Goal: Task Accomplishment & Management: Manage account settings

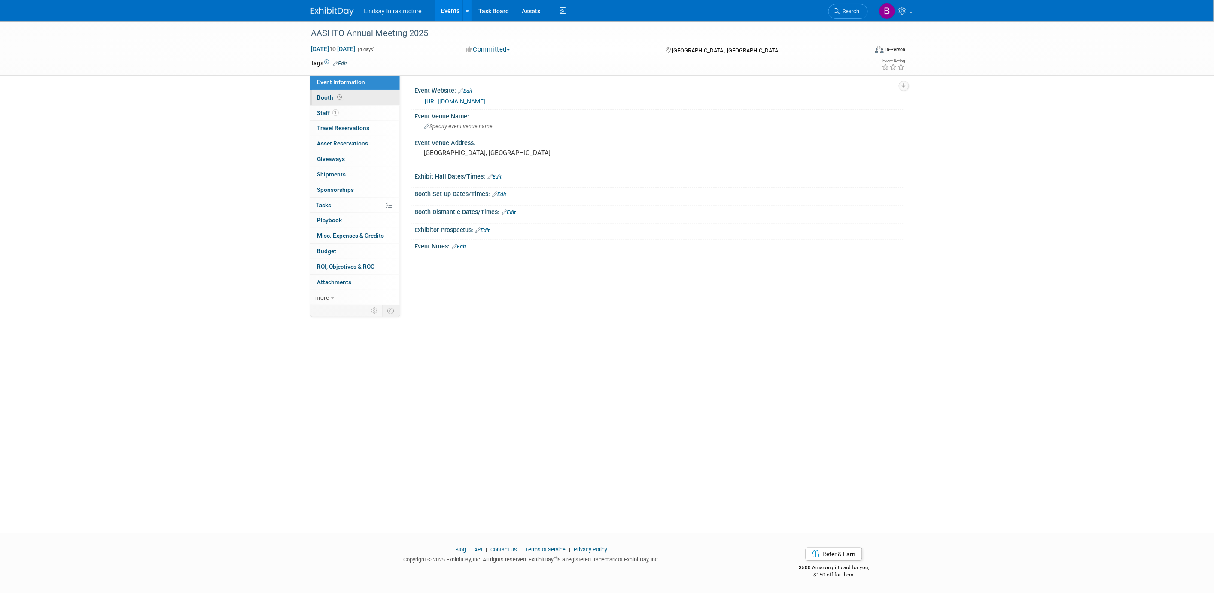
click at [368, 96] on link "Booth" at bounding box center [354, 97] width 89 height 15
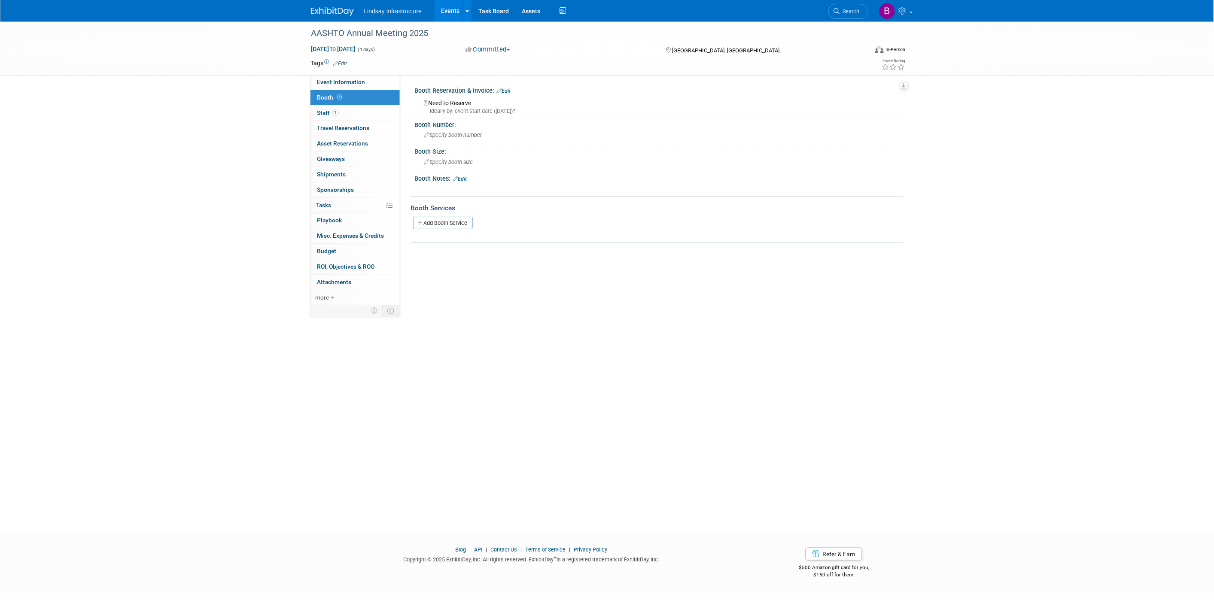
click at [508, 88] on link "Edit" at bounding box center [504, 91] width 14 height 6
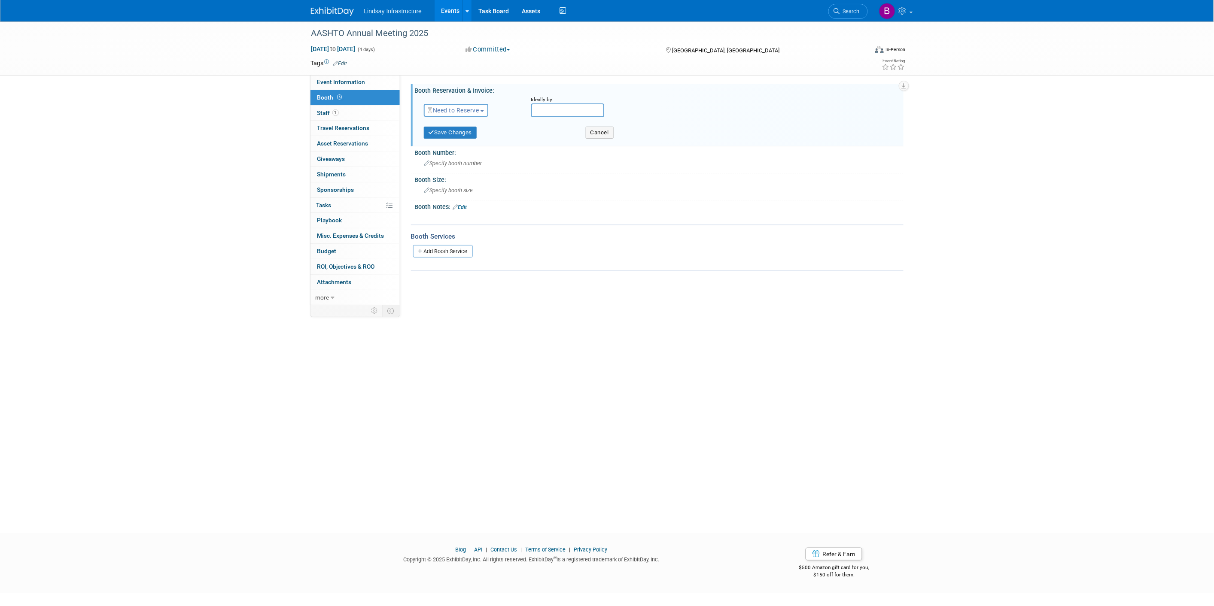
click at [451, 109] on span "Need to Reserve" at bounding box center [453, 110] width 51 height 7
click at [457, 135] on link "Reserved" at bounding box center [470, 137] width 92 height 12
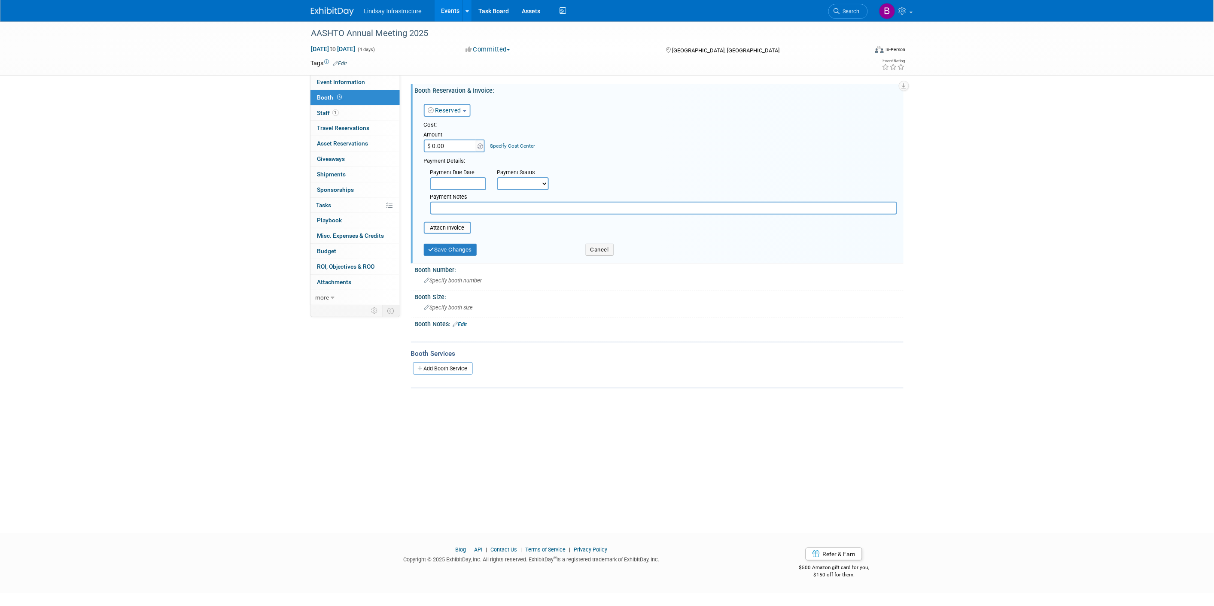
click at [452, 146] on input "$ 0.00" at bounding box center [451, 146] width 54 height 13
type input "$ 3,500.00"
click at [473, 245] on button "Save Changes" at bounding box center [450, 250] width 53 height 12
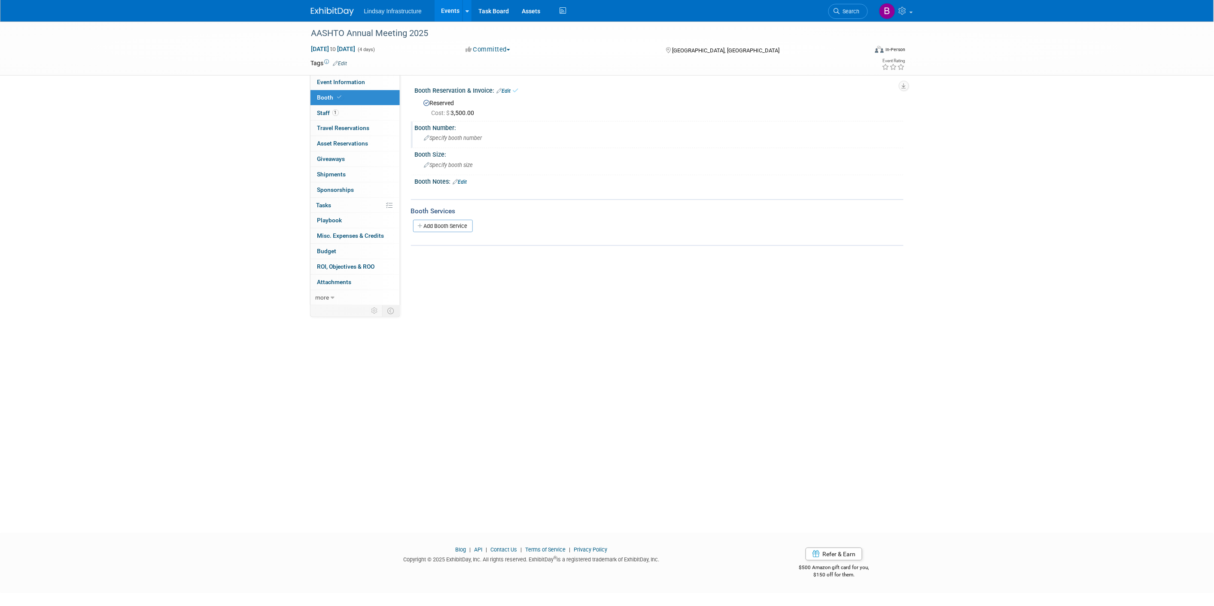
click at [458, 137] on span "Specify booth number" at bounding box center [453, 138] width 58 height 6
type input "113"
click at [836, 142] on button "button" at bounding box center [835, 137] width 15 height 12
click at [449, 9] on link "Events" at bounding box center [449, 10] width 31 height 21
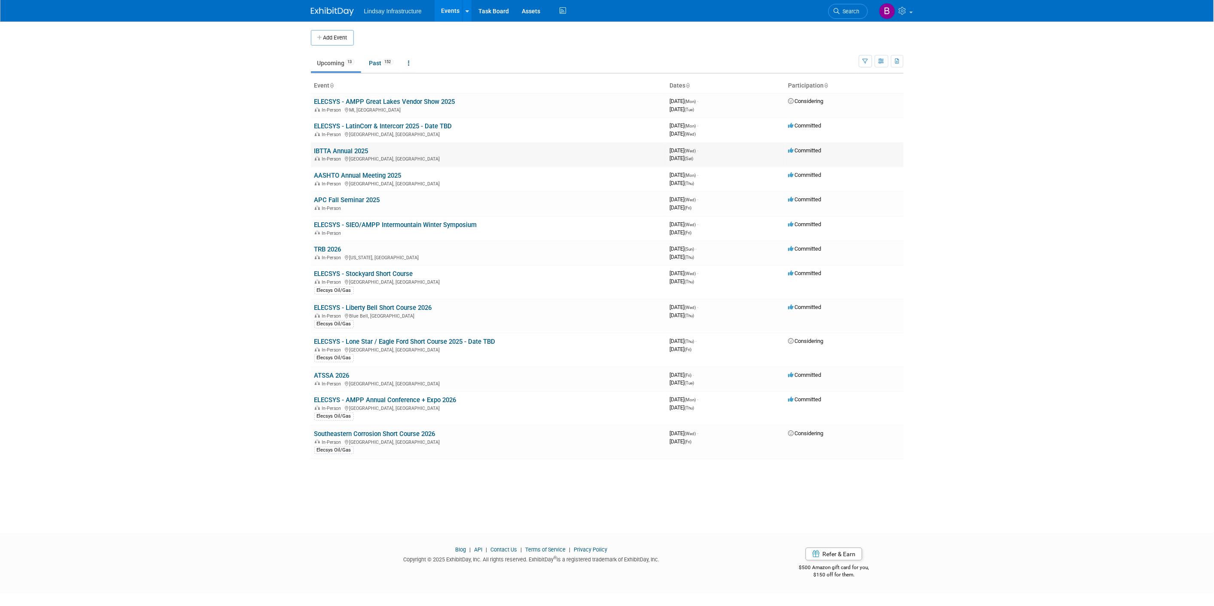
click at [328, 149] on link "IBTTA Annual 2025" at bounding box center [341, 151] width 54 height 8
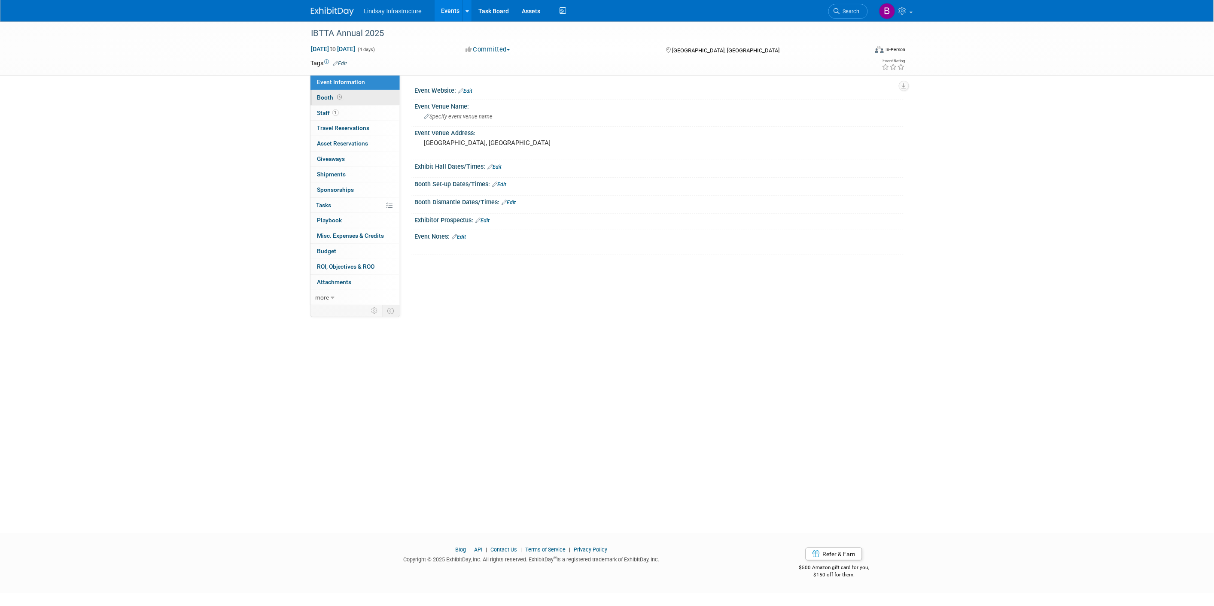
click at [318, 98] on span "Booth" at bounding box center [330, 97] width 27 height 7
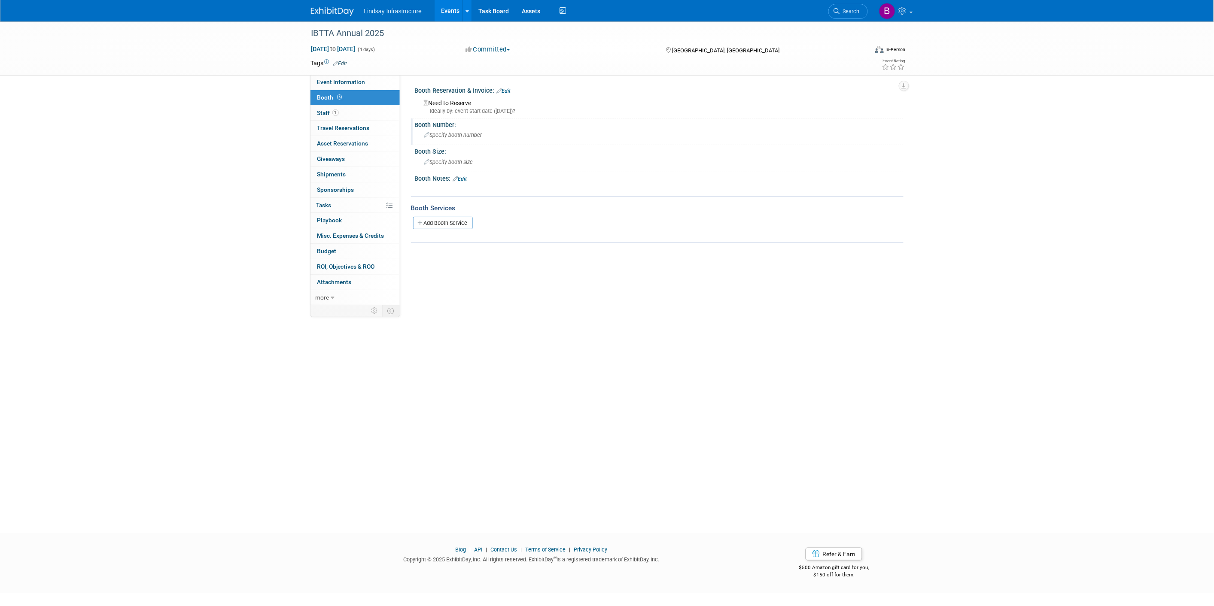
click at [469, 134] on span "Specify booth number" at bounding box center [453, 135] width 58 height 6
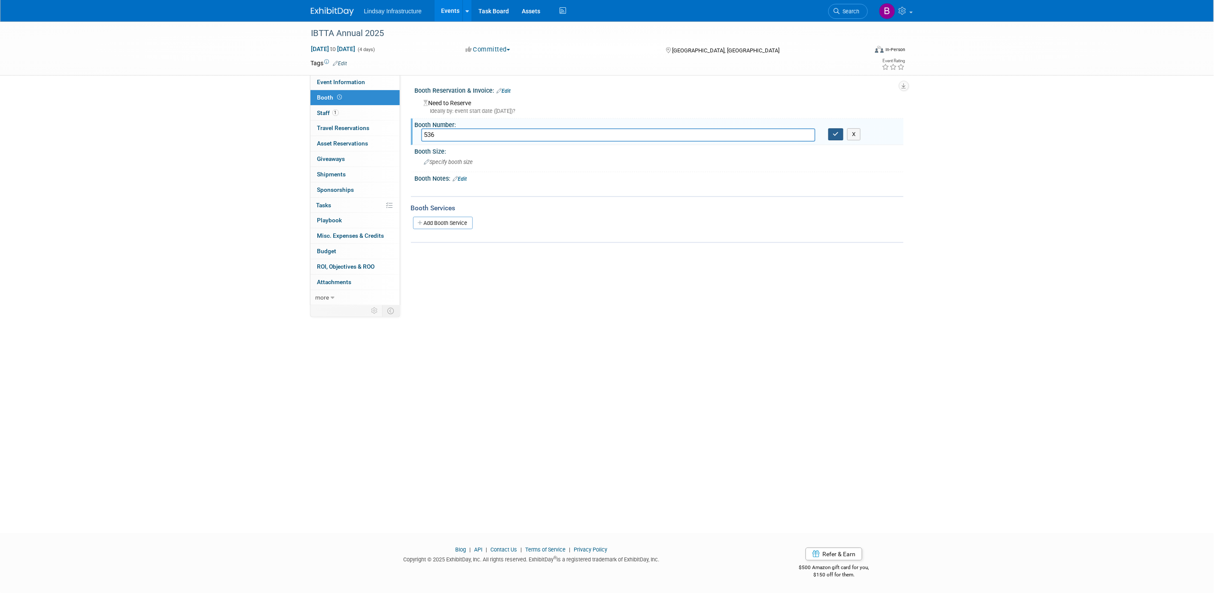
type input "536"
click at [833, 136] on icon "button" at bounding box center [836, 134] width 6 height 6
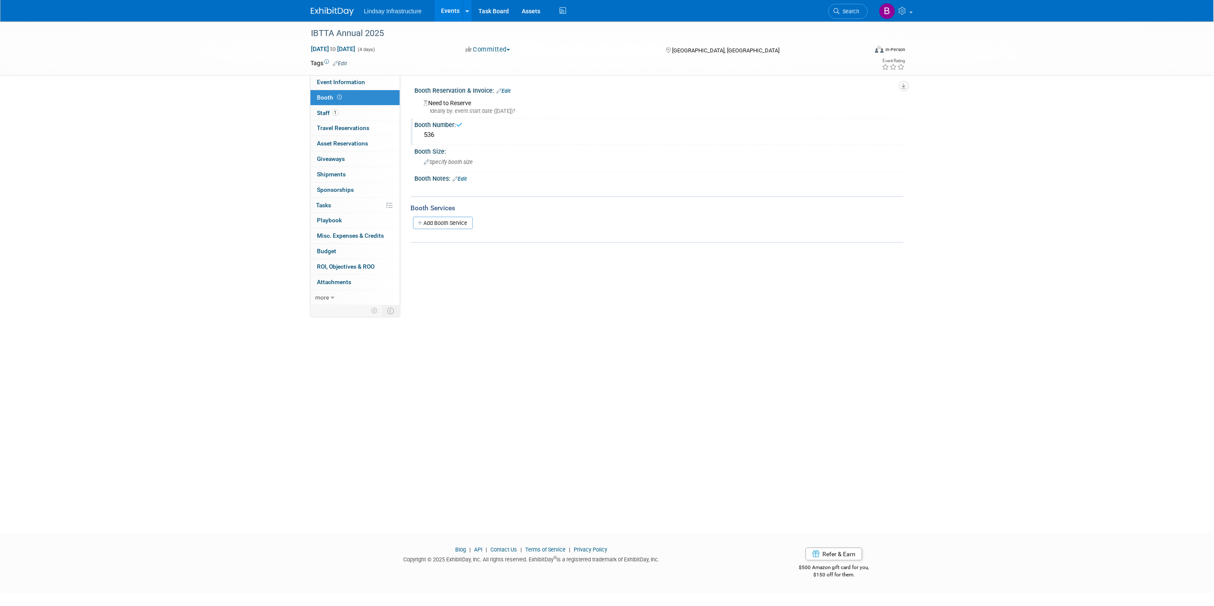
click at [508, 91] on link "Edit" at bounding box center [504, 91] width 14 height 6
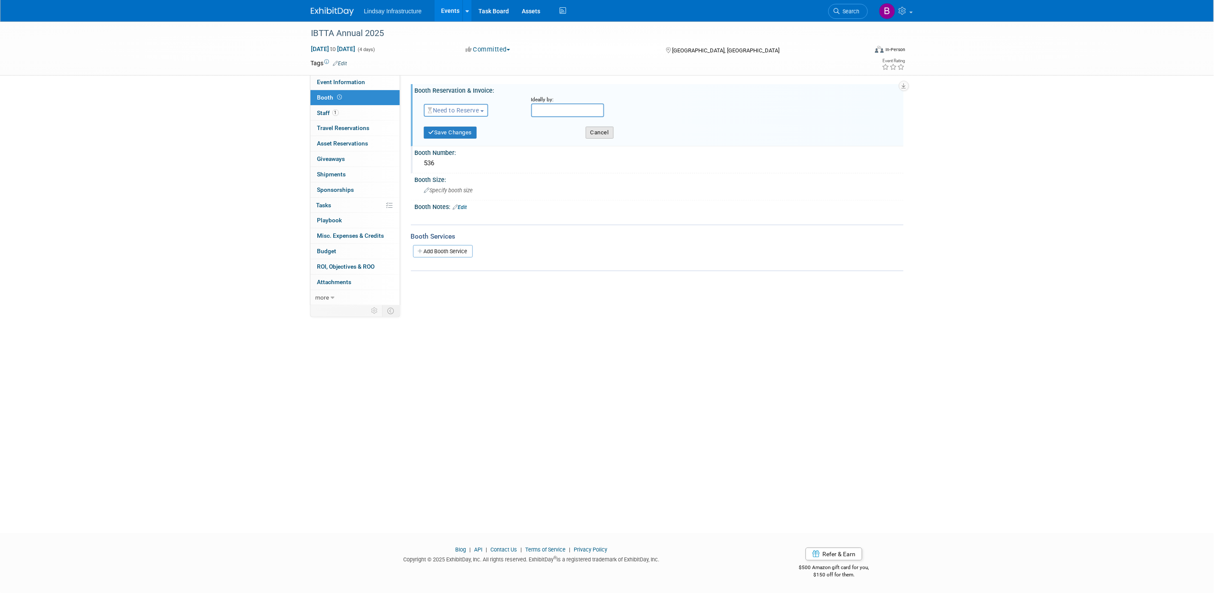
click at [598, 128] on button "Cancel" at bounding box center [600, 133] width 28 height 12
